Goal: Check status: Check status

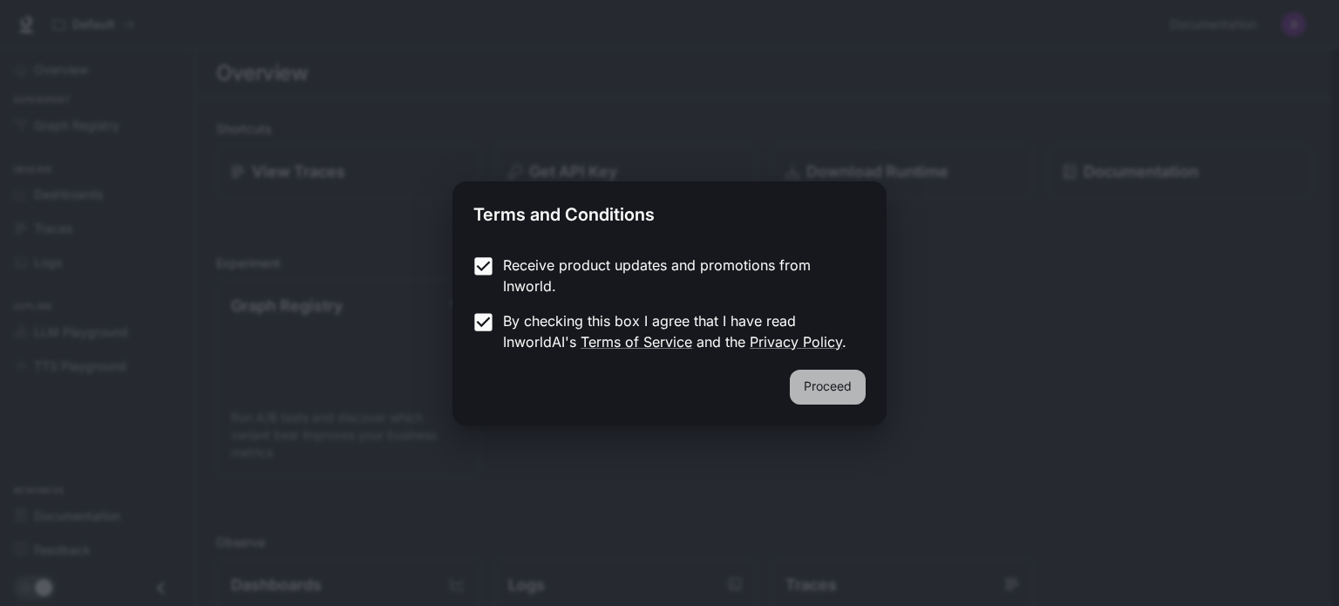
click at [802, 373] on button "Proceed" at bounding box center [828, 387] width 76 height 35
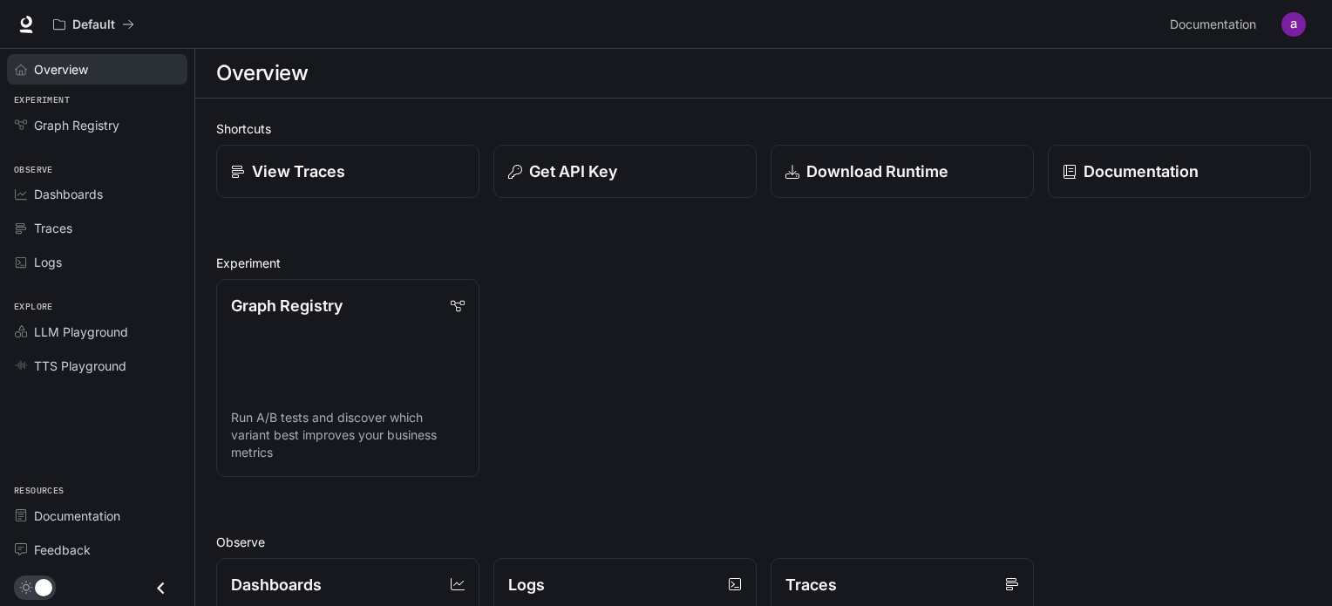
click at [63, 79] on link "Overview" at bounding box center [97, 69] width 181 height 31
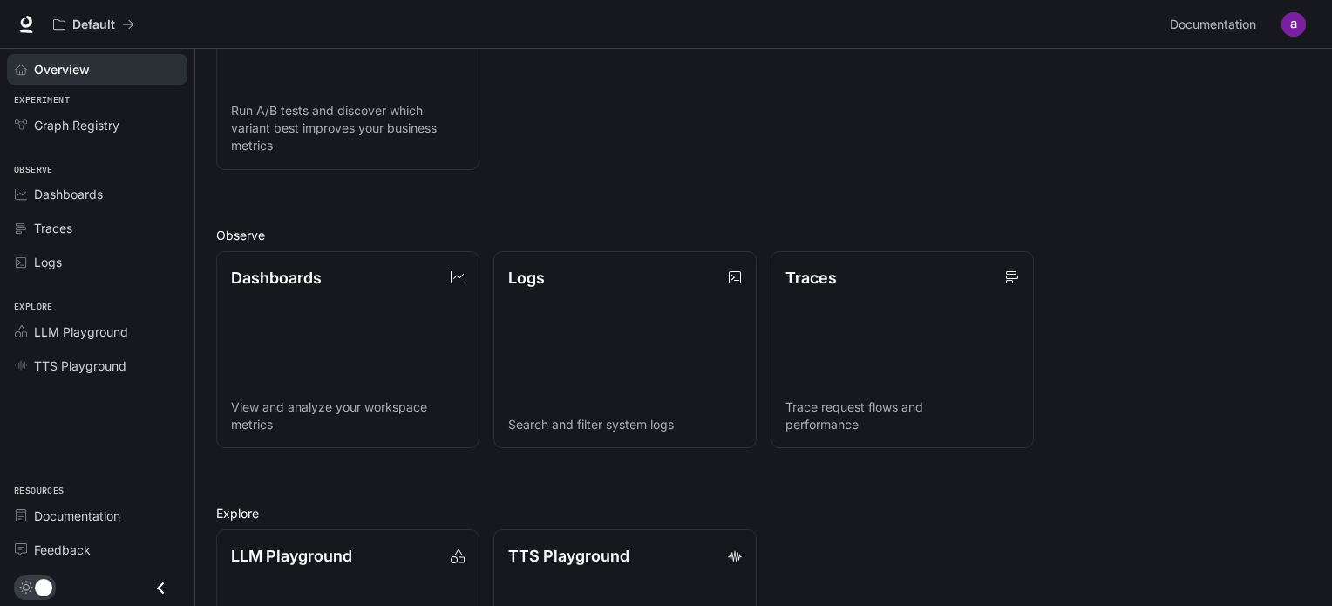
scroll to position [447, 0]
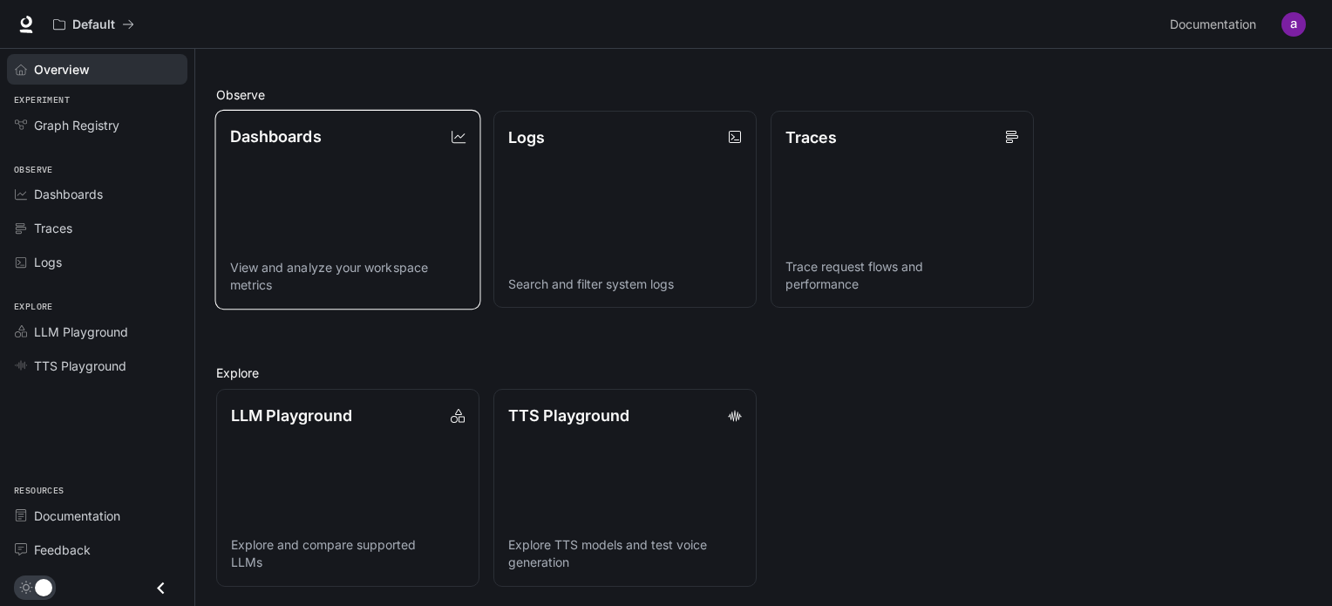
click at [325, 179] on link "Dashboards View and analyze your workspace metrics" at bounding box center [348, 209] width 266 height 200
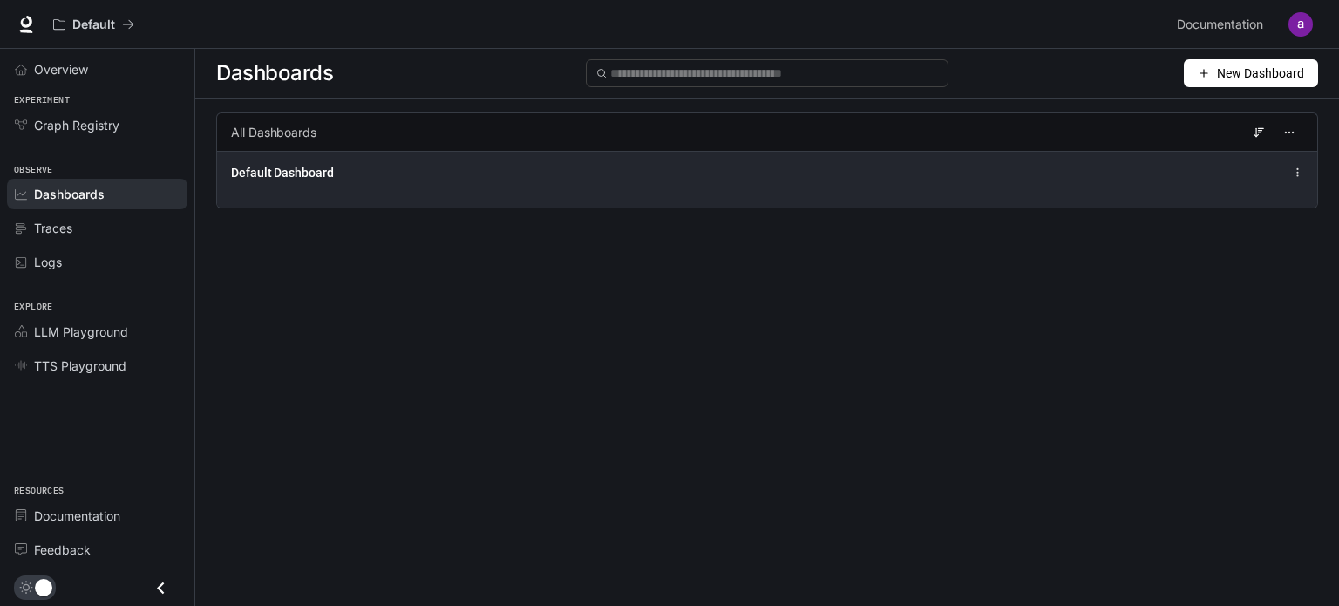
click at [446, 197] on div "Default Dashboard" at bounding box center [767, 179] width 1100 height 57
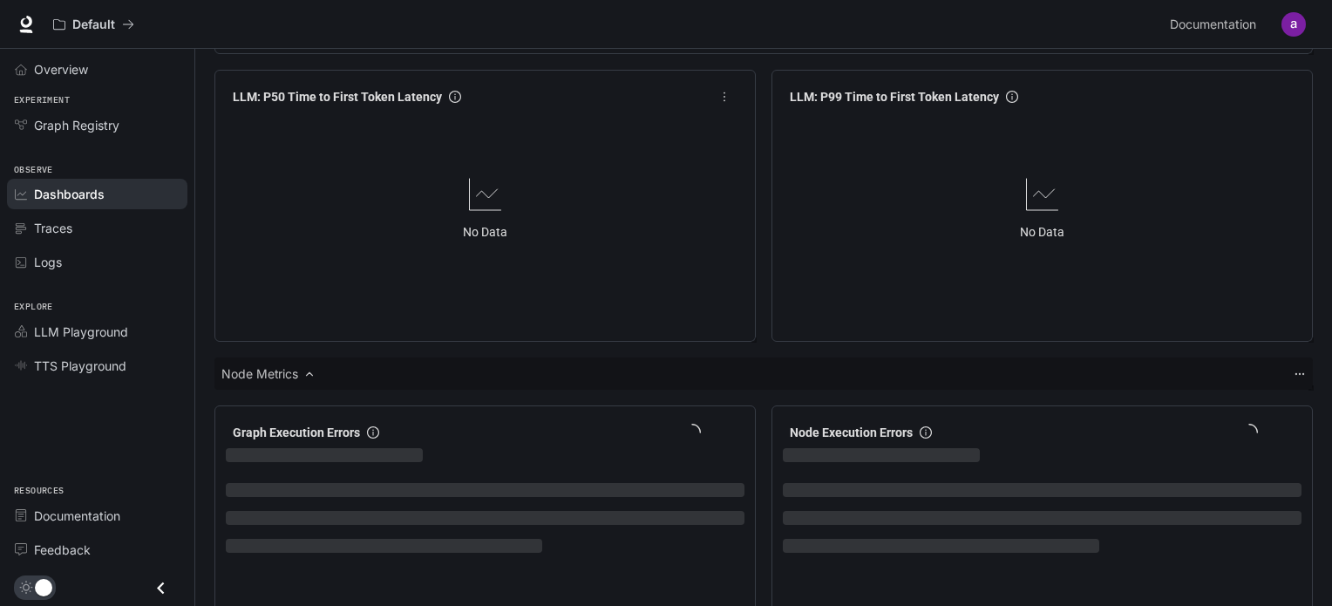
scroll to position [2170, 0]
